Goal: Find specific page/section: Find specific page/section

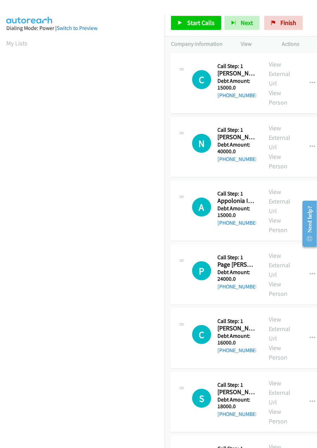
scroll to position [0, 2]
click at [8, 41] on link "My Lists" at bounding box center [16, 43] width 21 height 8
drag, startPoint x: 6, startPoint y: 63, endPoint x: 6, endPoint y: 44, distance: 18.3
click at [6, 44] on link "My Lists" at bounding box center [16, 43] width 21 height 8
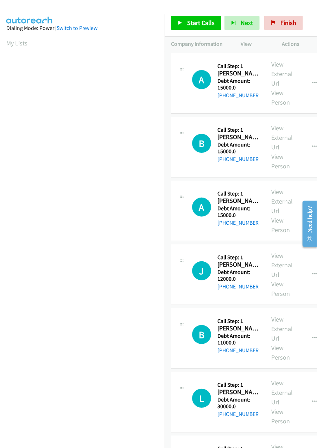
click at [6, 44] on link "My Lists" at bounding box center [16, 43] width 21 height 8
click at [8, 44] on link "My Lists" at bounding box center [16, 43] width 21 height 8
